Goal: Task Accomplishment & Management: Complete application form

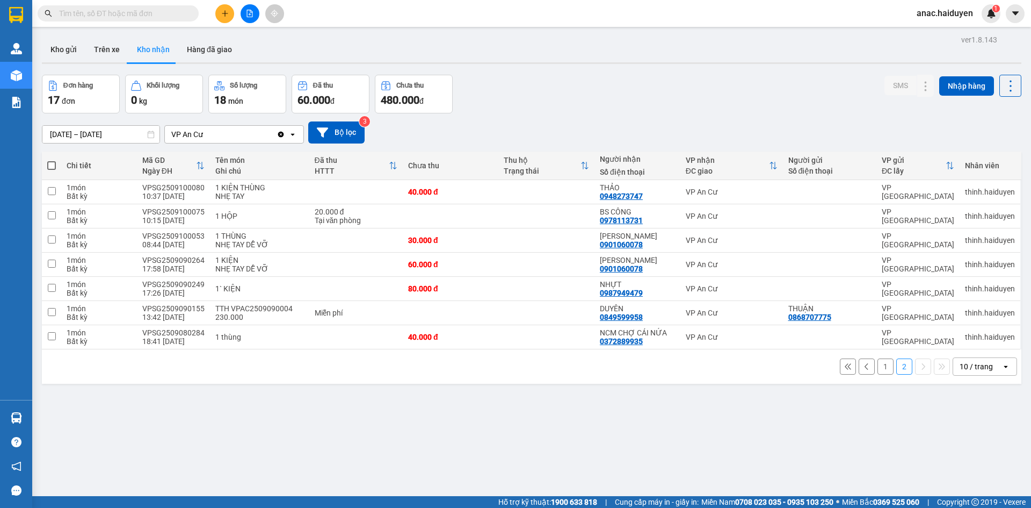
click at [878, 367] on button "1" at bounding box center [886, 366] width 16 height 16
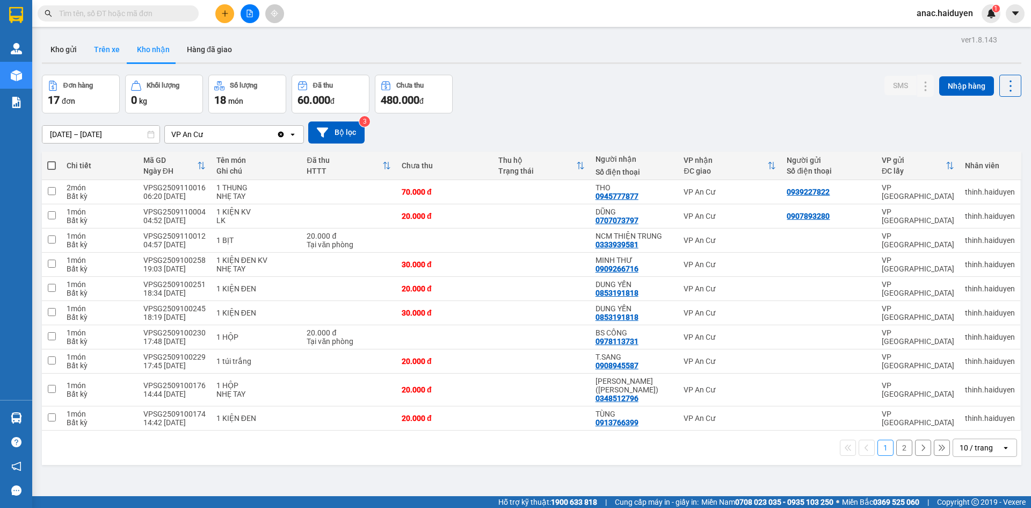
click at [111, 54] on button "Trên xe" at bounding box center [106, 50] width 43 height 26
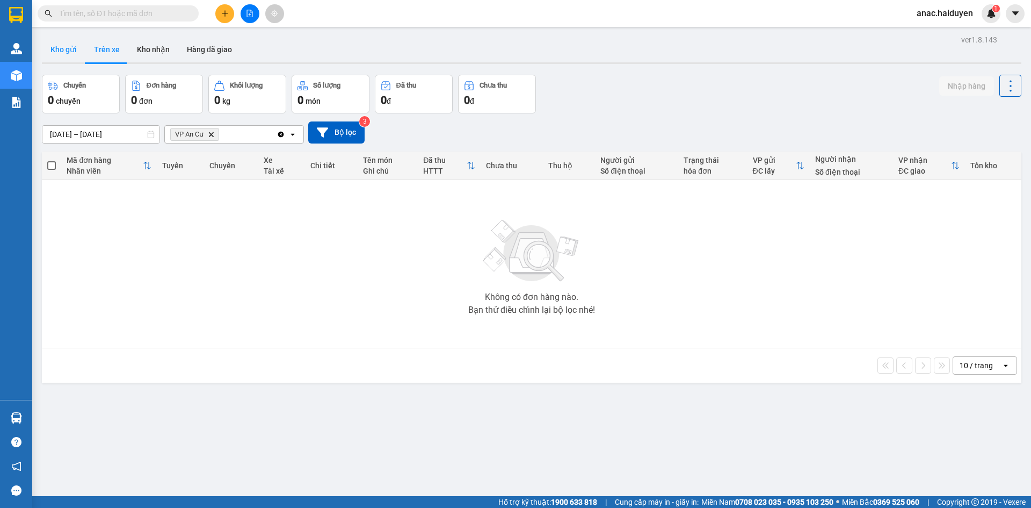
click at [62, 50] on button "Kho gửi" at bounding box center [64, 50] width 44 height 26
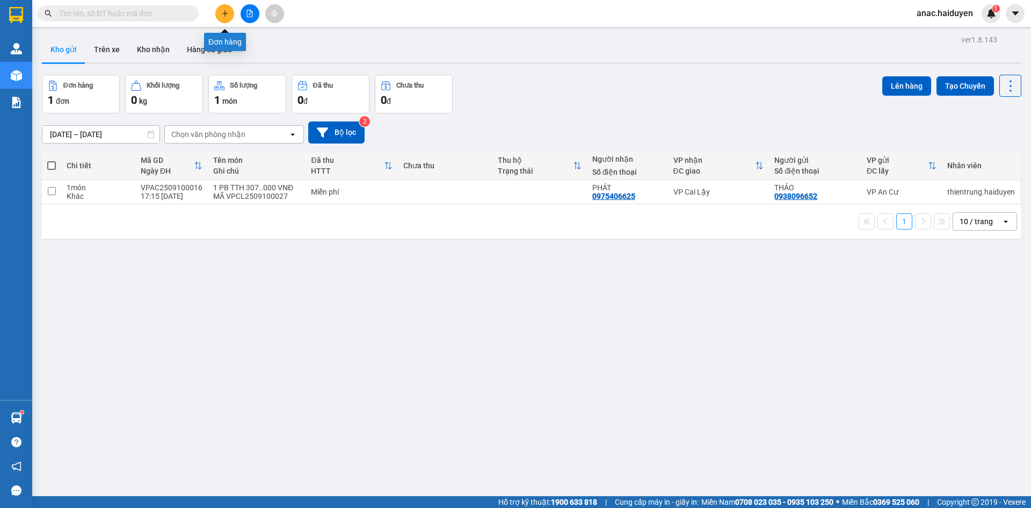
click at [223, 13] on icon "plus" at bounding box center [225, 13] width 6 height 1
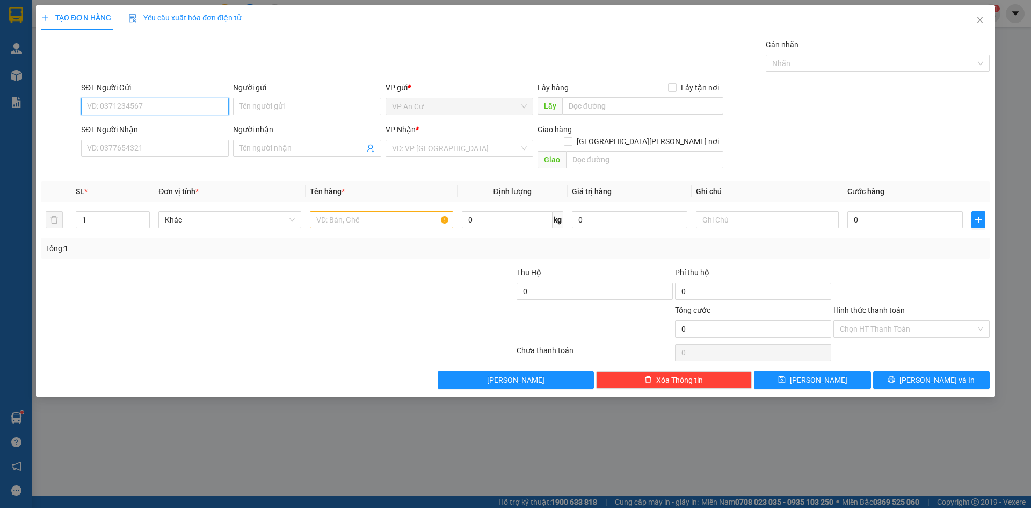
click at [149, 110] on input "SĐT Người Gửi" at bounding box center [155, 106] width 148 height 17
click at [163, 107] on input "SĐT Người Gửi" at bounding box center [155, 106] width 148 height 17
click at [146, 104] on input "SĐT Người Gửi" at bounding box center [155, 106] width 148 height 17
click at [112, 108] on input "036255756" at bounding box center [155, 106] width 148 height 17
type input "0362554756"
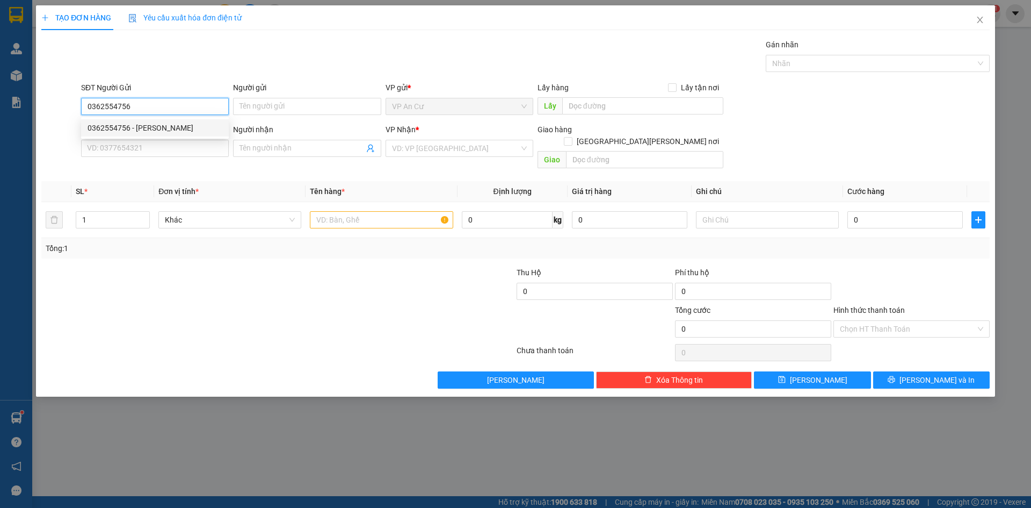
click at [145, 125] on div "0362554756 - [PERSON_NAME]" at bounding box center [155, 128] width 135 height 12
type input "NHÂN"
type input "0986685133"
type input "ĐẠT"
type input "70.000"
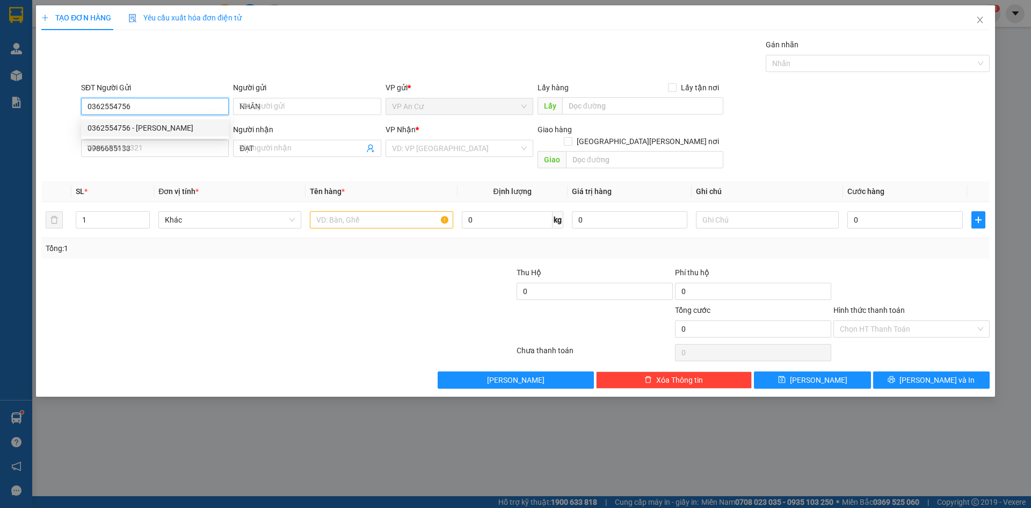
type input "70.000"
type input "0362554756"
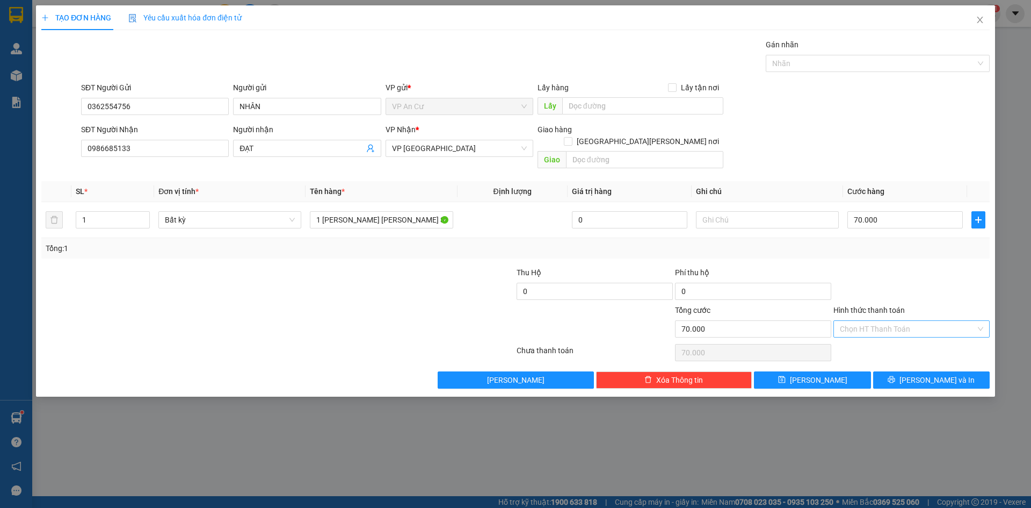
click at [921, 321] on input "Hình thức thanh toán" at bounding box center [908, 329] width 136 height 16
click at [869, 338] on div "Tại văn phòng" at bounding box center [911, 339] width 143 height 12
type input "0"
click at [941, 374] on span "[PERSON_NAME] và In" at bounding box center [937, 380] width 75 height 12
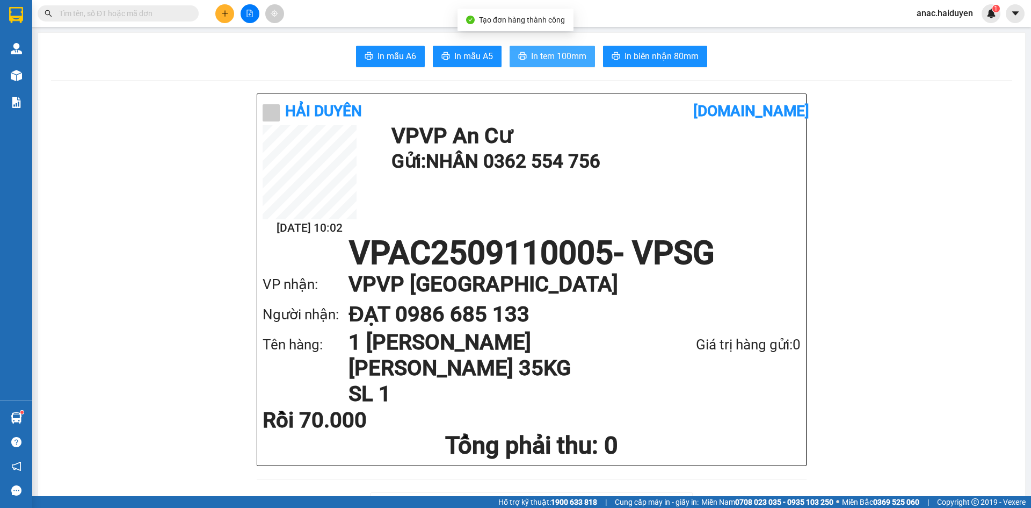
click at [559, 57] on span "In tem 100mm" at bounding box center [558, 55] width 55 height 13
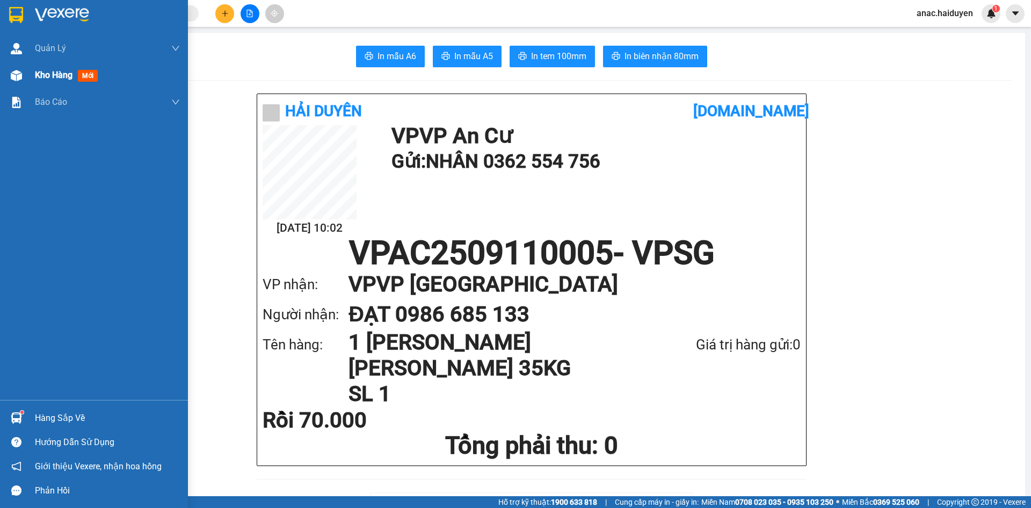
click at [61, 76] on span "Kho hàng" at bounding box center [54, 75] width 38 height 10
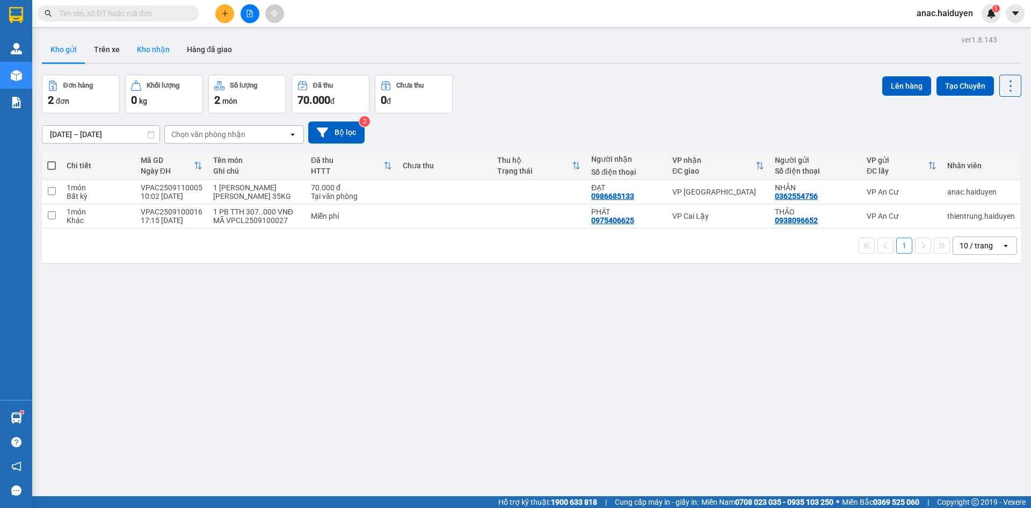
click at [163, 50] on button "Kho nhận" at bounding box center [153, 50] width 50 height 26
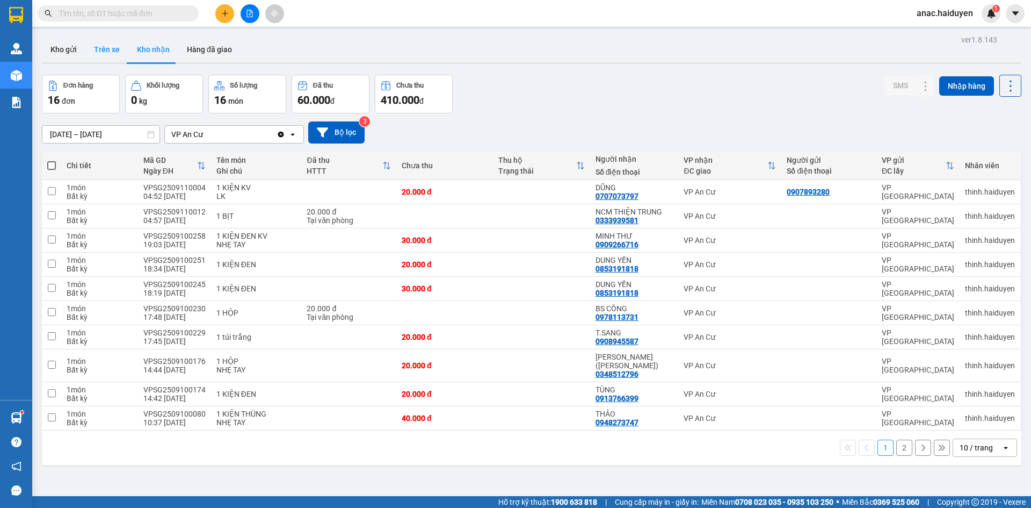
click at [110, 46] on button "Trên xe" at bounding box center [106, 50] width 43 height 26
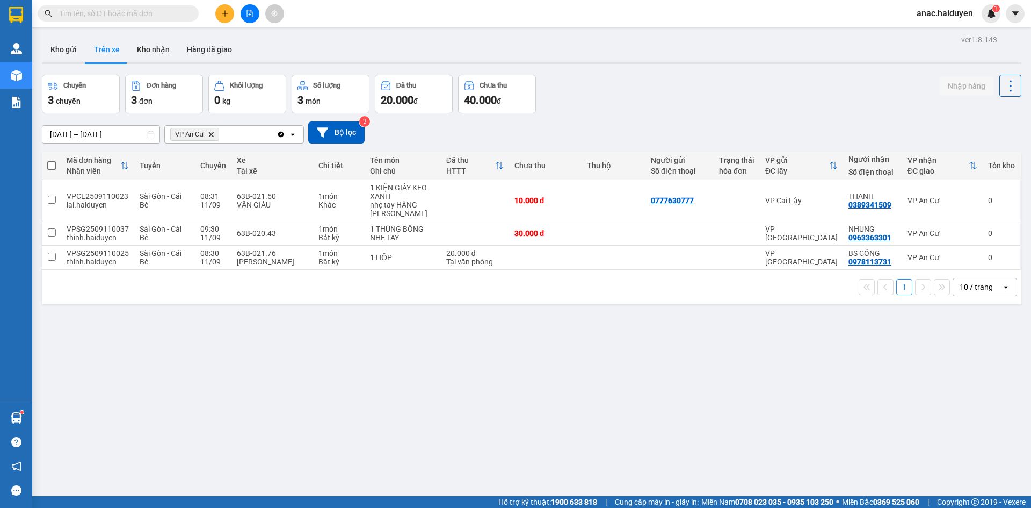
click at [757, 431] on div "ver 1.8.143 Kho gửi Trên xe [PERSON_NAME] Hàng đã giao Chuyến 3 chuyến Đơn hàng…" at bounding box center [532, 286] width 988 height 508
